Goal: Check status

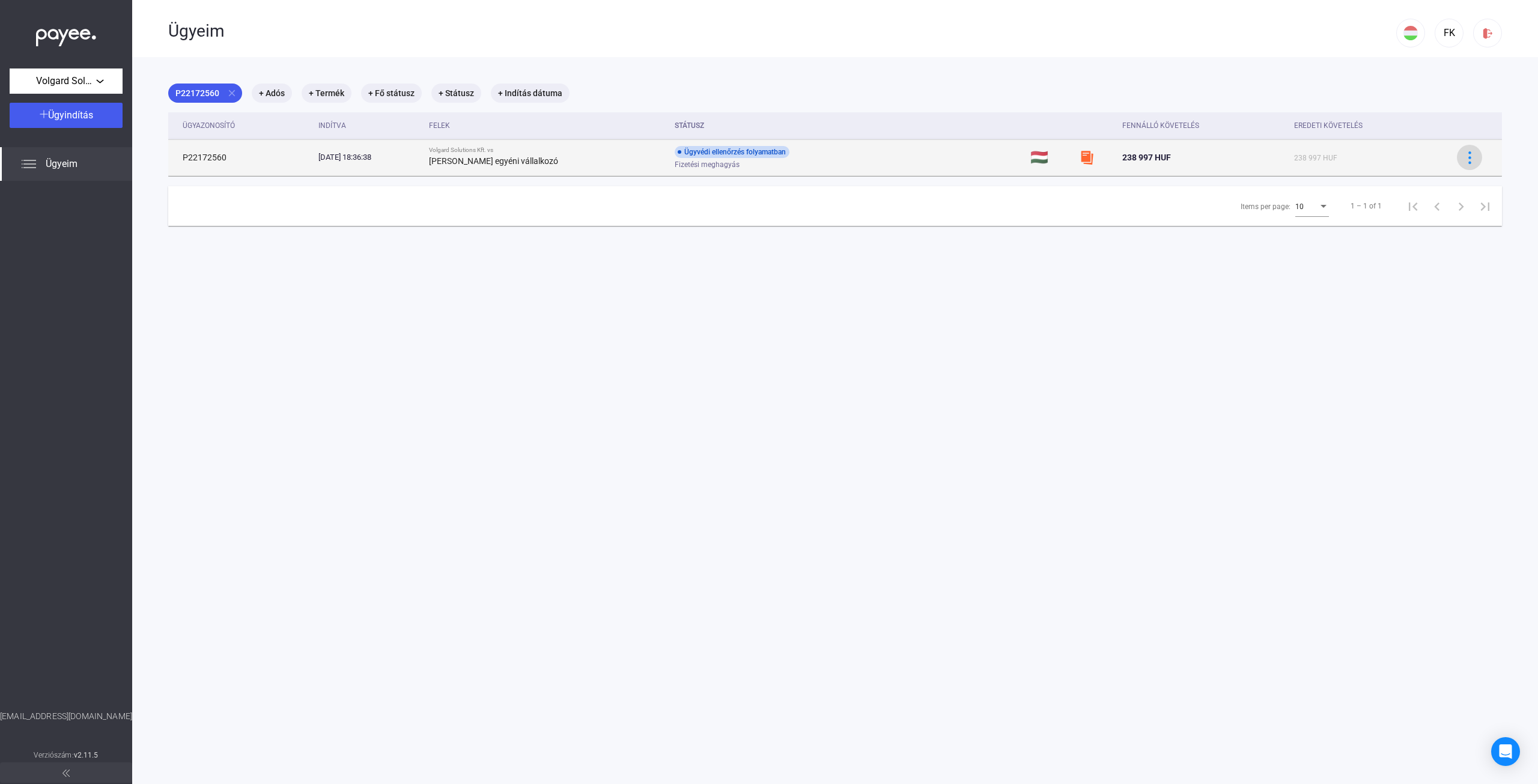
click at [1463, 160] on img at bounding box center [1469, 157] width 13 height 13
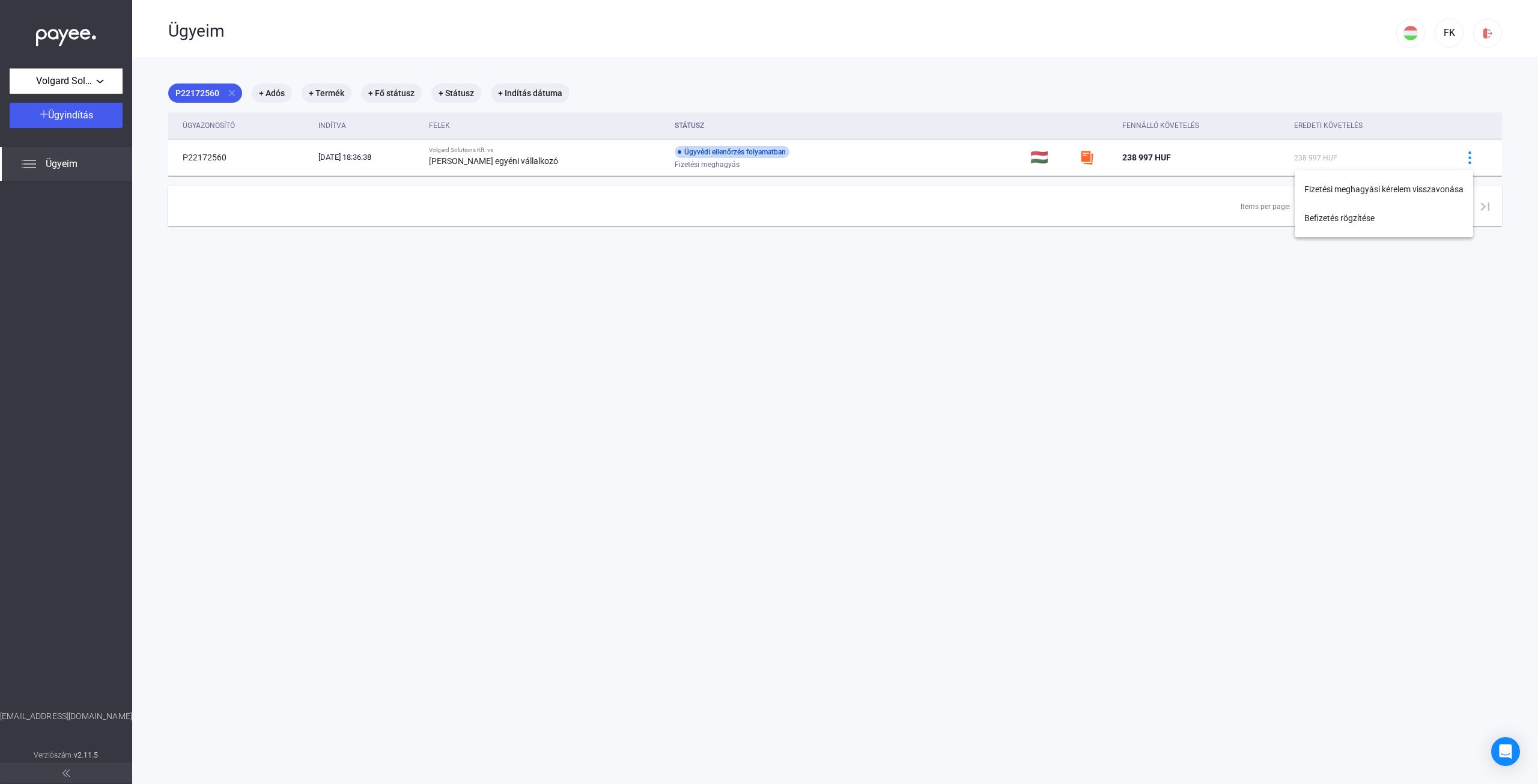
click at [1226, 324] on div at bounding box center [769, 392] width 1538 height 784
click at [72, 88] on span "Volgard Solutions Kft." at bounding box center [66, 81] width 60 height 14
click at [59, 168] on div at bounding box center [769, 392] width 1538 height 784
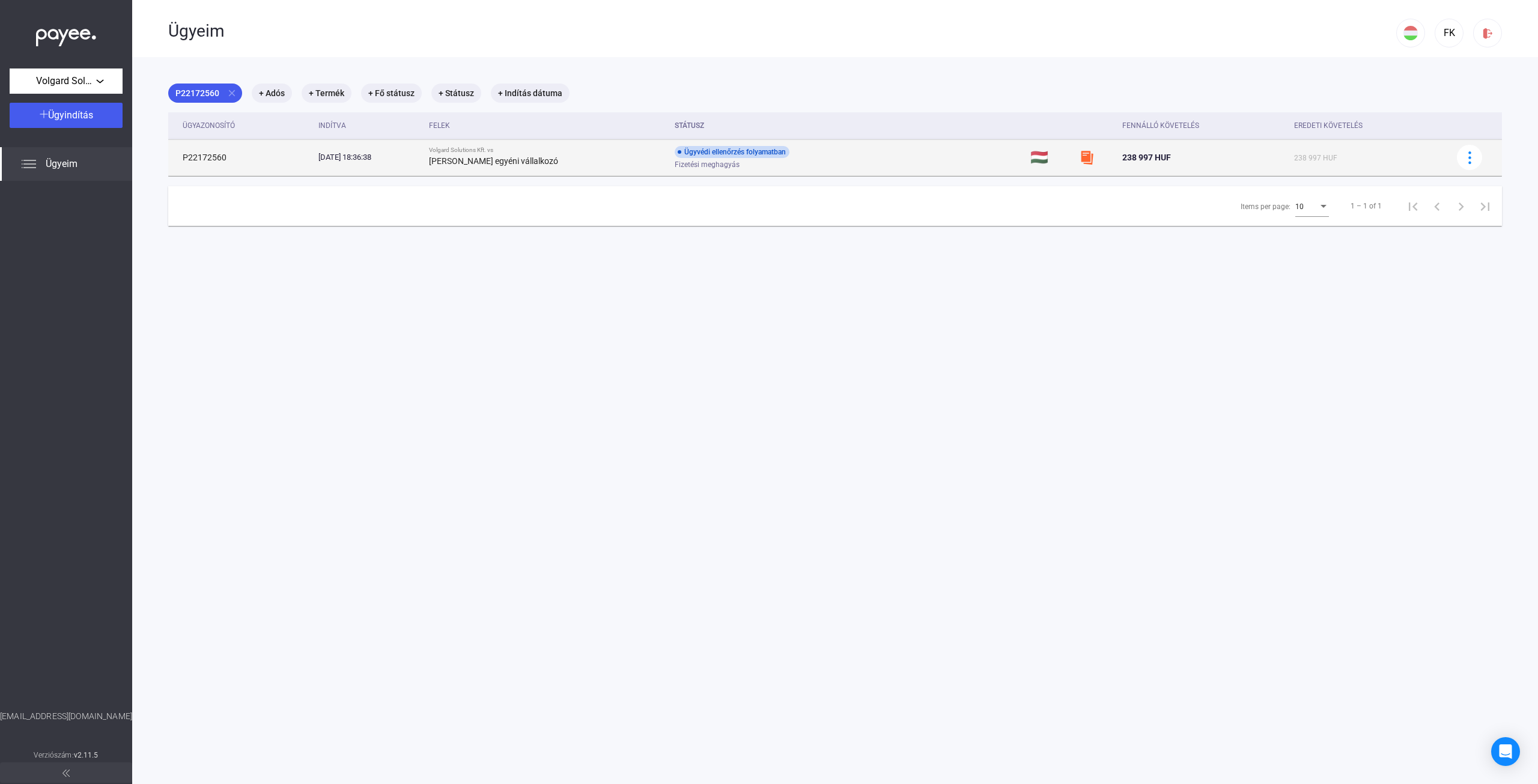
click at [523, 164] on strong "[PERSON_NAME] egyéni vállalkozó" at bounding box center [494, 161] width 129 height 10
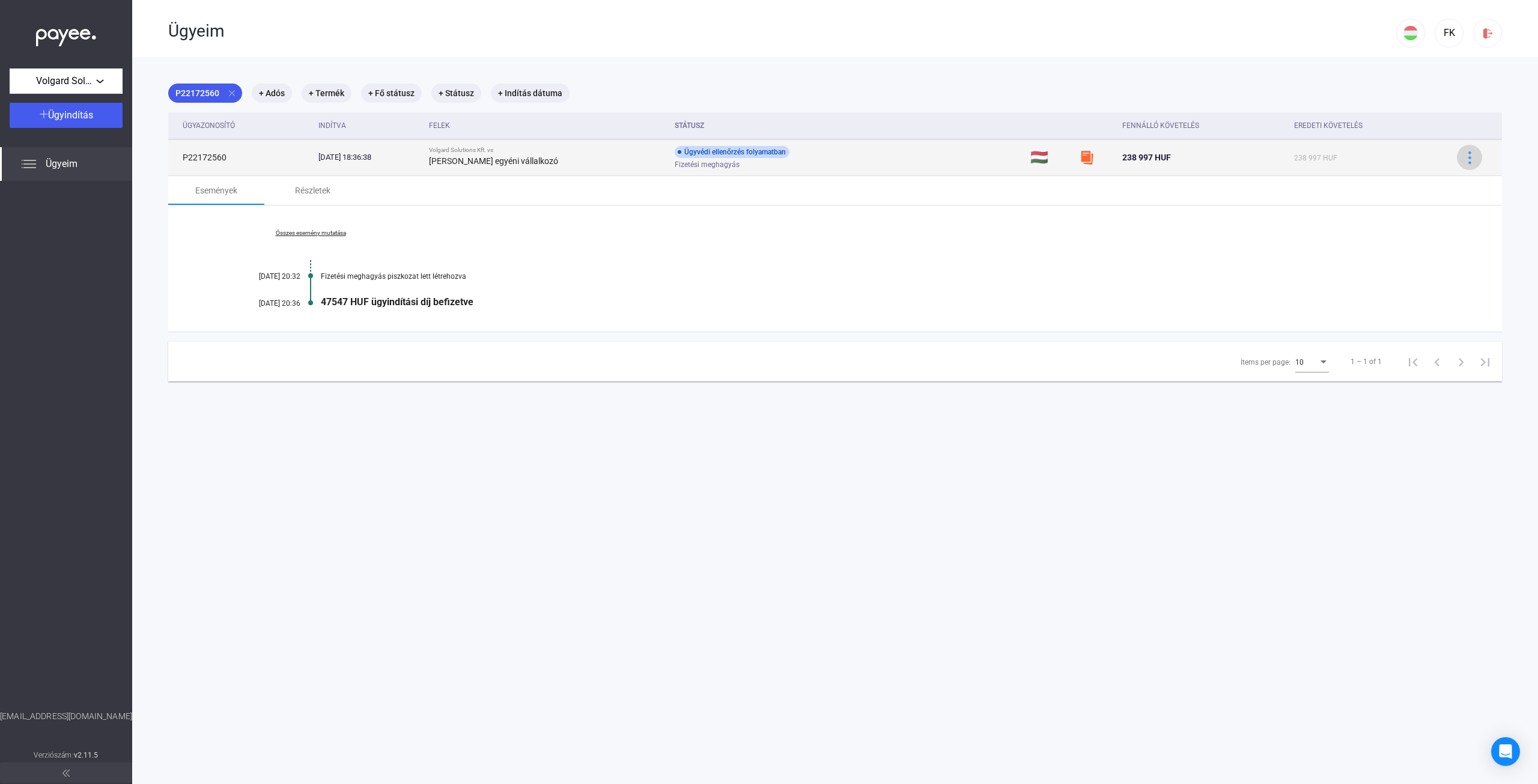
click at [1463, 162] on img at bounding box center [1469, 157] width 13 height 13
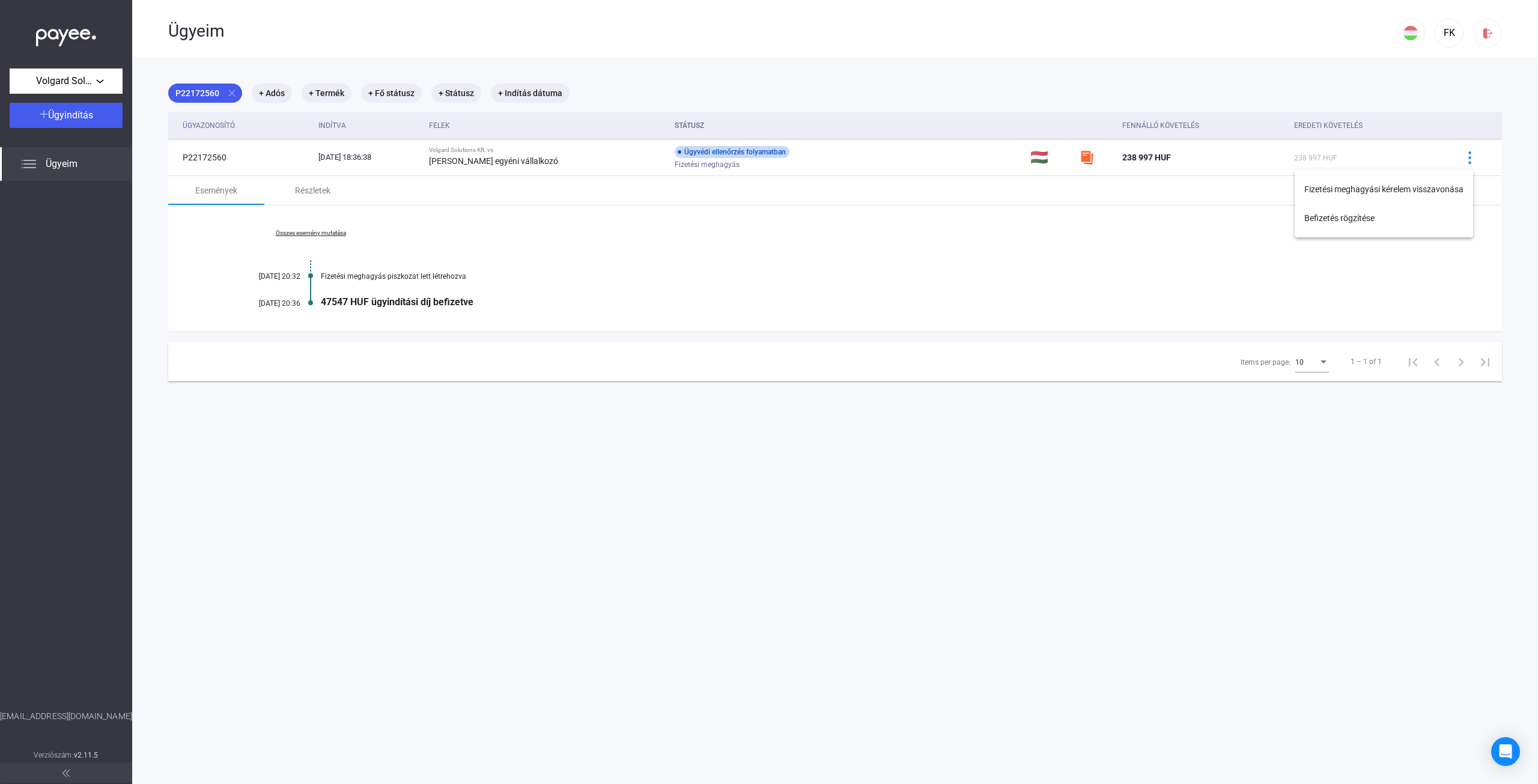
click at [966, 389] on div at bounding box center [769, 392] width 1538 height 784
